Goal: Task Accomplishment & Management: Use online tool/utility

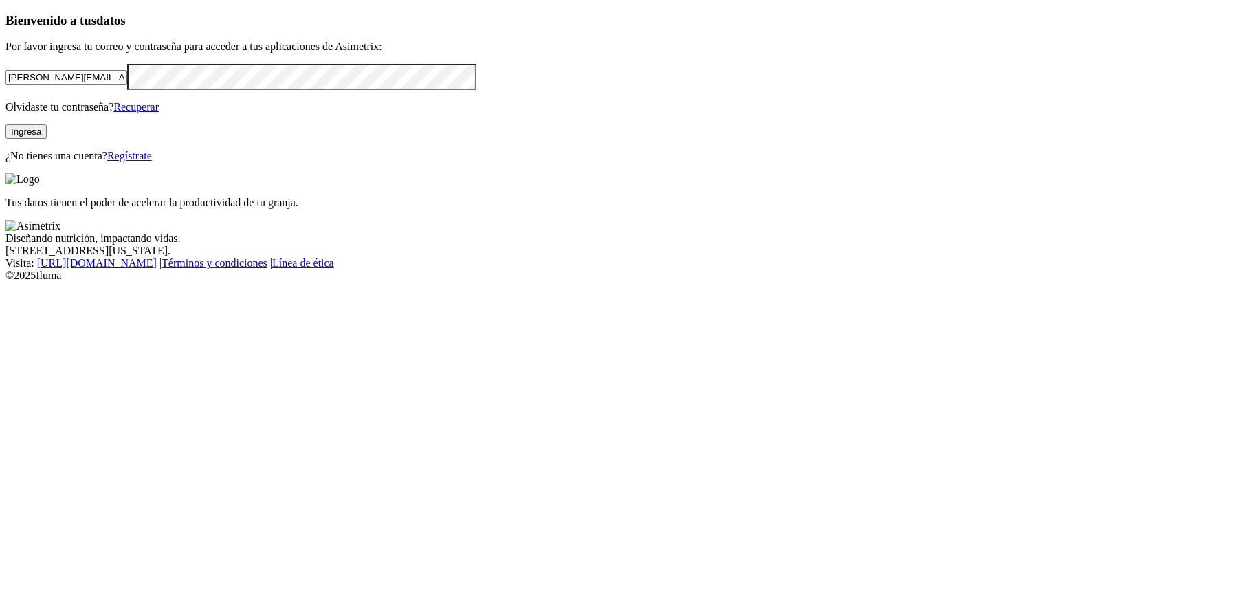
click at [47, 139] on button "Ingresa" at bounding box center [25, 131] width 41 height 14
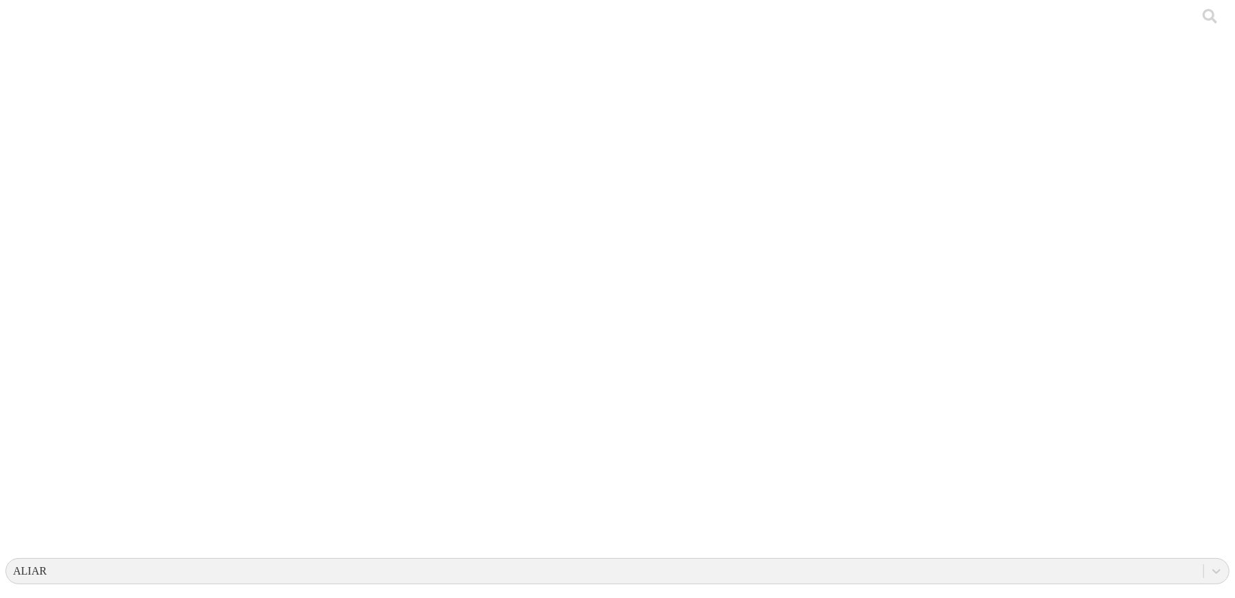
type input "CONSUMO ALIMENTO SITIO 3 MACHIJURE 3-09-2025.xlsx"
